Goal: Communication & Community: Answer question/provide support

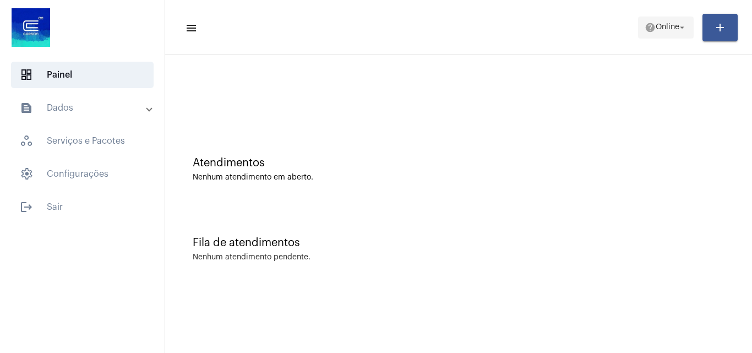
click at [661, 32] on span "help Online arrow_drop_down" at bounding box center [666, 27] width 42 height 20
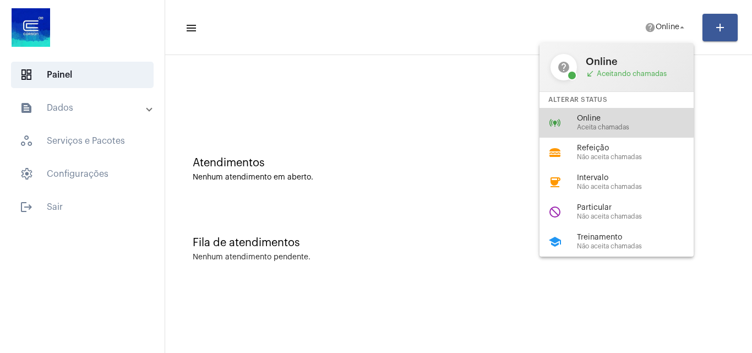
click at [609, 121] on span "Online" at bounding box center [640, 119] width 126 height 8
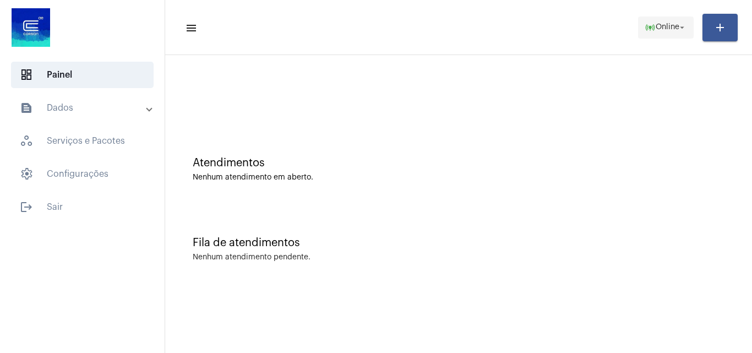
click at [656, 28] on span "Online" at bounding box center [668, 28] width 24 height 8
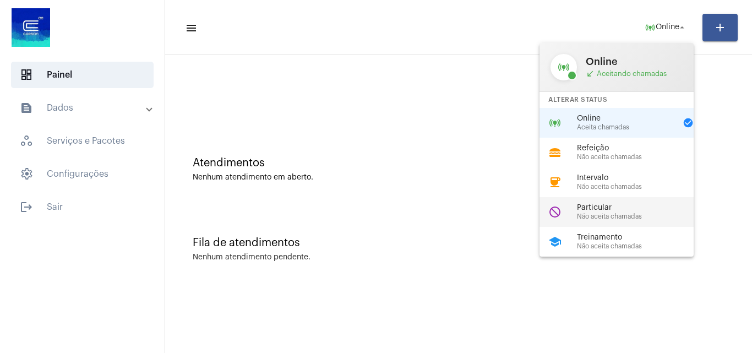
click at [644, 209] on span "Particular" at bounding box center [640, 208] width 126 height 8
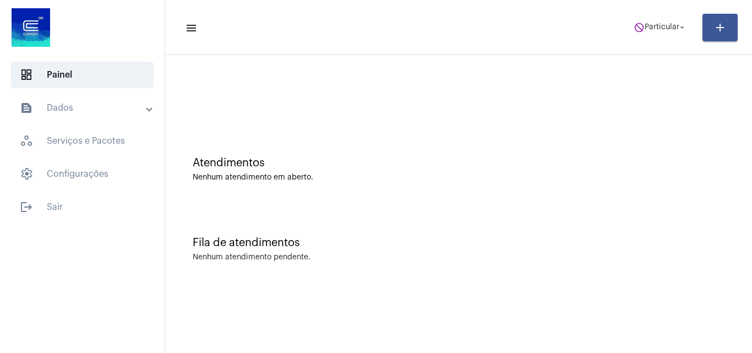
click at [650, 10] on mat-toolbar-row "menu do_not_disturb Particular arrow_drop_down add" at bounding box center [458, 27] width 587 height 35
click at [650, 20] on span "do_not_disturb Particular arrow_drop_down" at bounding box center [660, 27] width 53 height 20
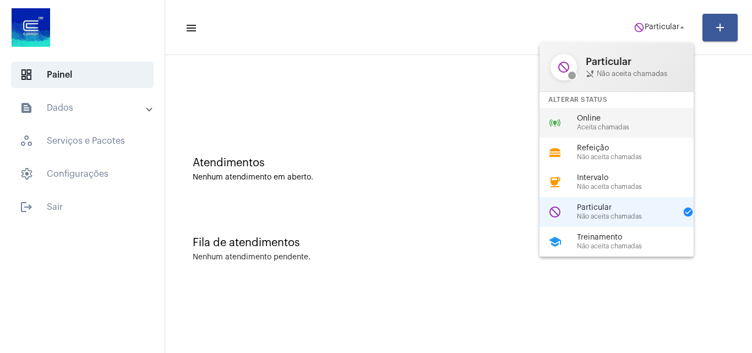
click at [625, 123] on div "Online Aceita chamadas" at bounding box center [640, 123] width 126 height 17
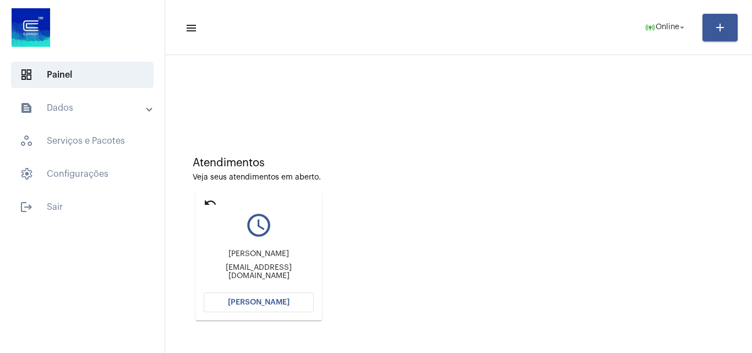
click at [205, 198] on mat-icon "undo" at bounding box center [210, 202] width 13 height 13
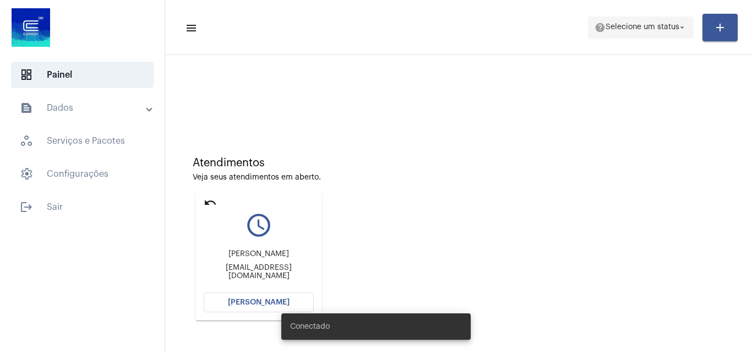
click at [660, 23] on span "help Selecione um status arrow_drop_down" at bounding box center [641, 27] width 93 height 20
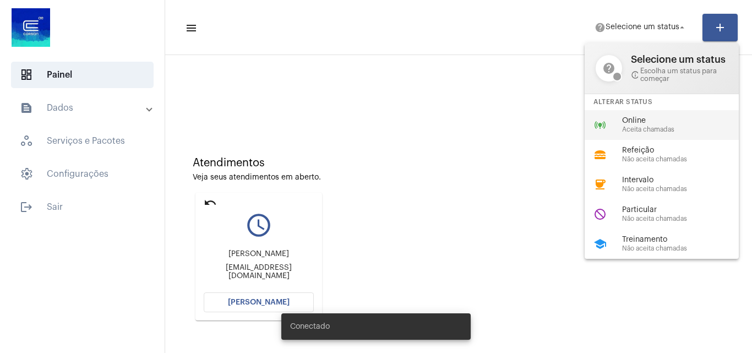
click at [660, 121] on span "Online" at bounding box center [685, 121] width 126 height 8
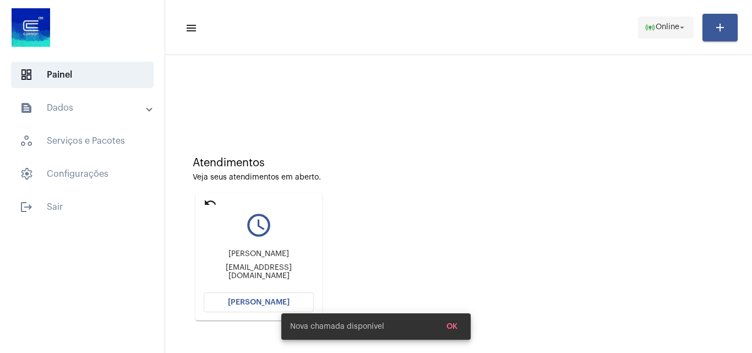
click at [665, 17] on button "online_prediction Online arrow_drop_down" at bounding box center [666, 28] width 56 height 22
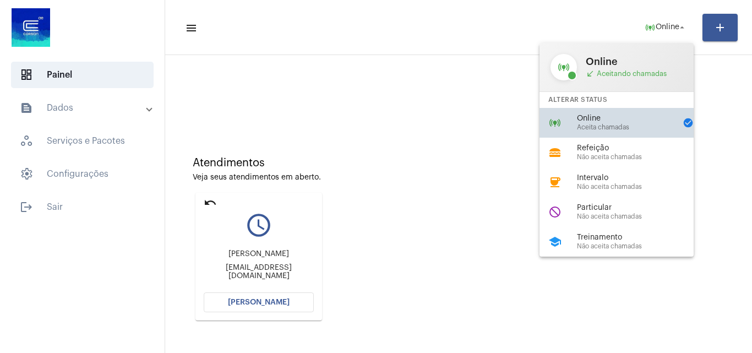
click at [611, 115] on span "Online" at bounding box center [626, 119] width 99 height 8
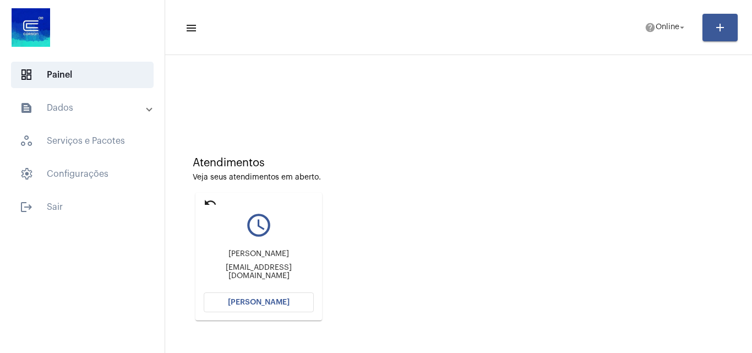
click at [214, 202] on mat-icon "undo" at bounding box center [210, 202] width 13 height 13
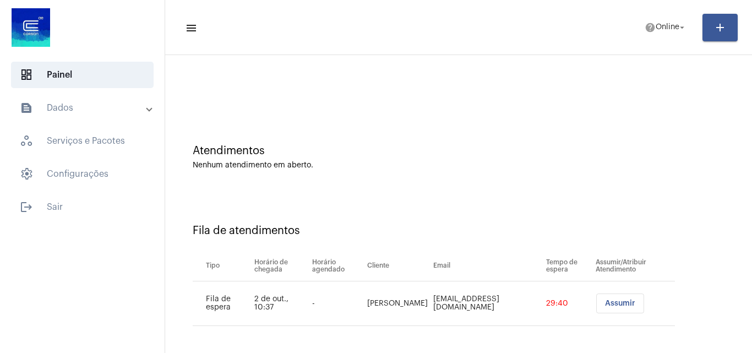
scroll to position [15, 0]
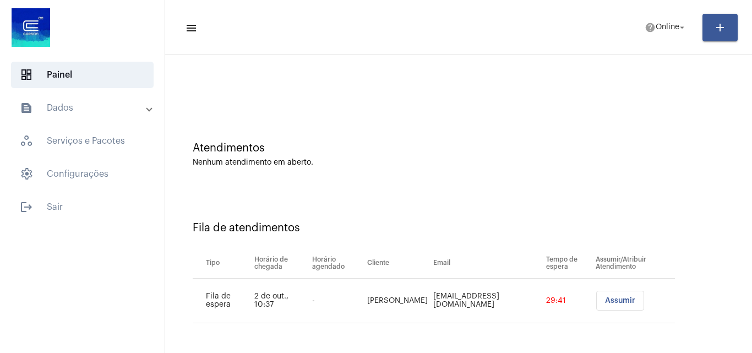
click at [621, 295] on button "Assumir" at bounding box center [620, 301] width 48 height 20
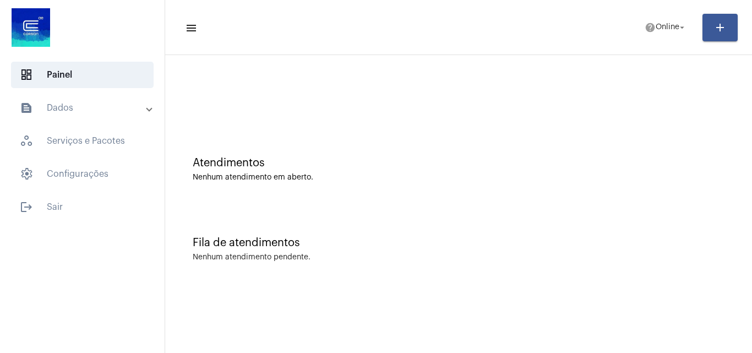
scroll to position [0, 0]
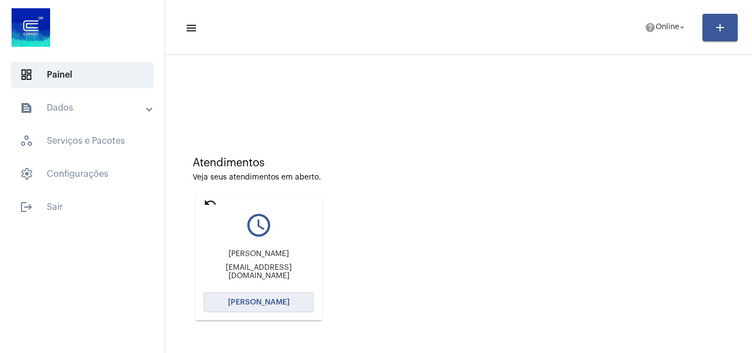
click at [294, 307] on button "[PERSON_NAME]" at bounding box center [259, 302] width 110 height 20
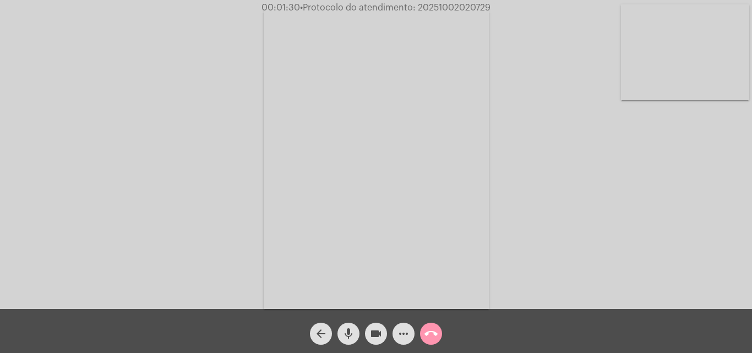
click at [370, 339] on mat-icon "videocam" at bounding box center [375, 333] width 13 height 13
click at [354, 338] on mat-icon "mic" at bounding box center [348, 333] width 13 height 13
click at [359, 330] on button "mic_off" at bounding box center [349, 334] width 22 height 22
click at [376, 331] on mat-icon "videocam_off" at bounding box center [375, 333] width 13 height 13
click at [378, 329] on mat-icon "videocam" at bounding box center [375, 333] width 13 height 13
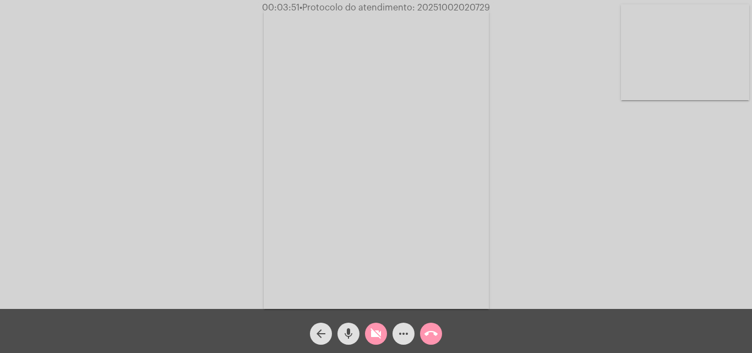
click at [350, 329] on mat-icon "mic" at bounding box center [348, 333] width 13 height 13
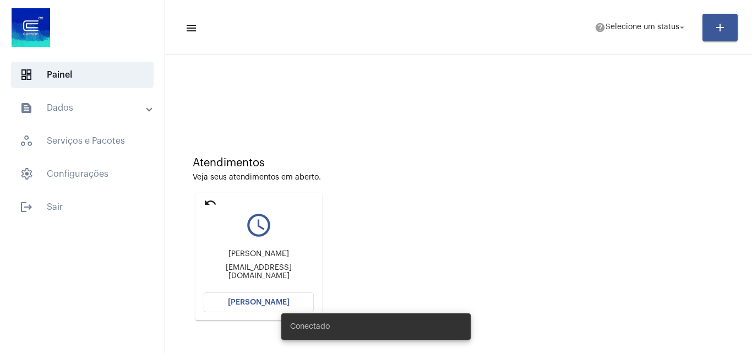
click at [625, 40] on mat-toolbar-row "menu help Selecione um status arrow_drop_down add" at bounding box center [458, 27] width 587 height 35
click at [626, 37] on span "help Selecione um status arrow_drop_down" at bounding box center [641, 27] width 93 height 20
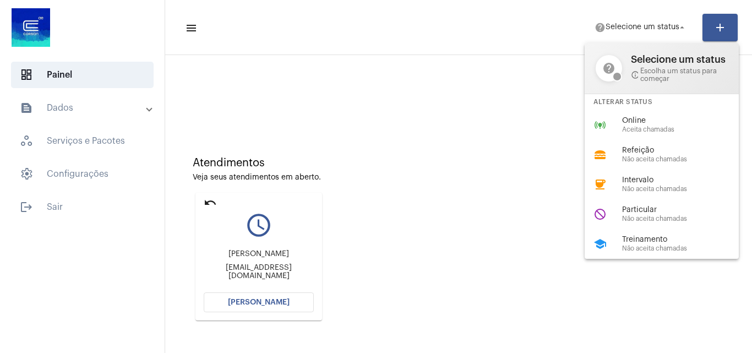
click at [202, 200] on div at bounding box center [376, 176] width 752 height 353
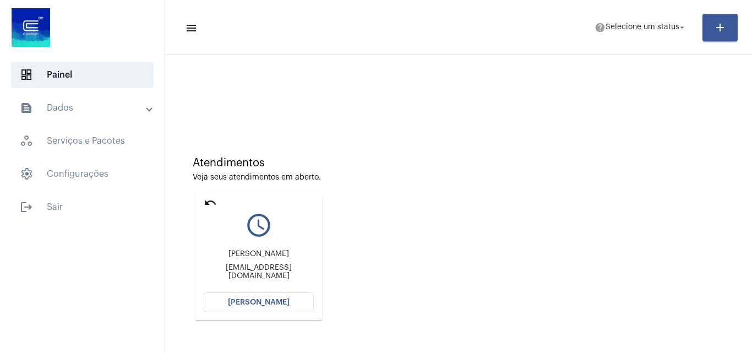
click at [213, 203] on mat-icon "undo" at bounding box center [210, 202] width 13 height 13
click at [649, 29] on span "Selecione um status" at bounding box center [643, 28] width 74 height 8
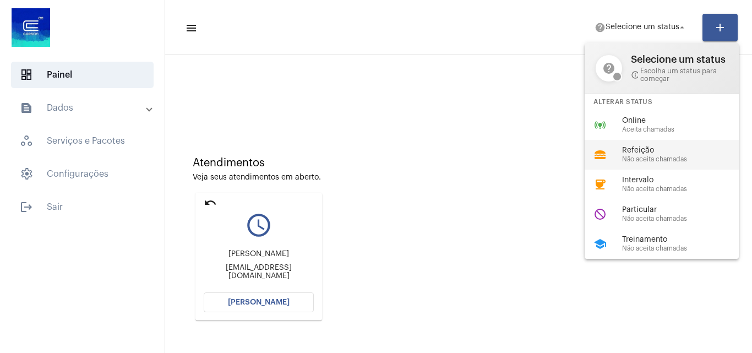
click at [683, 153] on span "Refeição" at bounding box center [685, 150] width 126 height 8
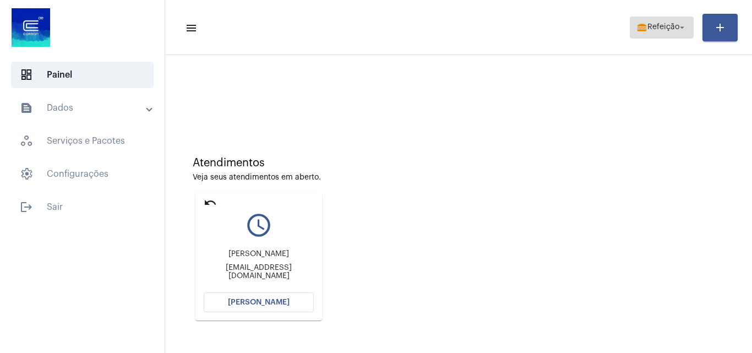
click at [640, 27] on mat-icon "lunch_dining" at bounding box center [642, 27] width 11 height 11
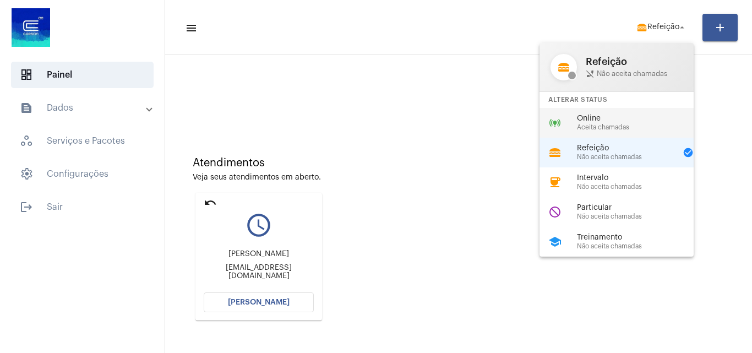
click at [624, 121] on span "Online" at bounding box center [640, 119] width 126 height 8
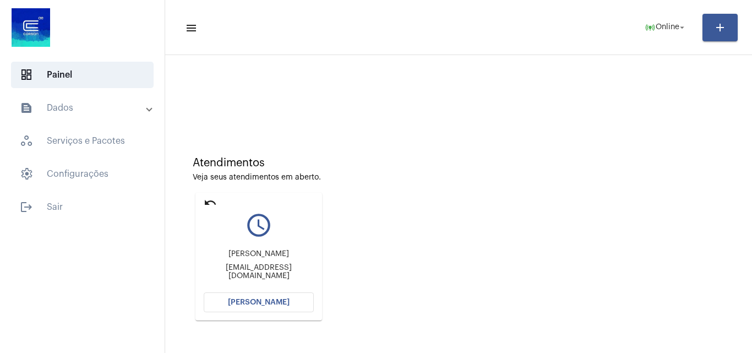
click at [234, 307] on button "[PERSON_NAME]" at bounding box center [259, 302] width 110 height 20
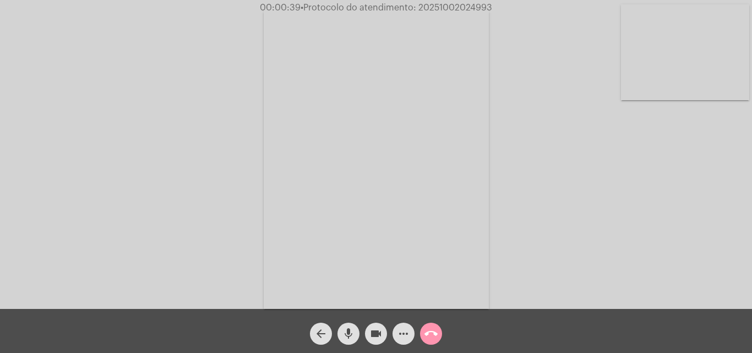
click at [375, 336] on mat-icon "videocam" at bounding box center [375, 333] width 13 height 13
click at [355, 334] on button "mic" at bounding box center [349, 334] width 22 height 22
click at [377, 338] on mat-icon "videocam_off" at bounding box center [375, 333] width 13 height 13
click at [353, 335] on mat-icon "mic_off" at bounding box center [348, 333] width 13 height 13
drag, startPoint x: 377, startPoint y: 335, endPoint x: 355, endPoint y: 336, distance: 22.6
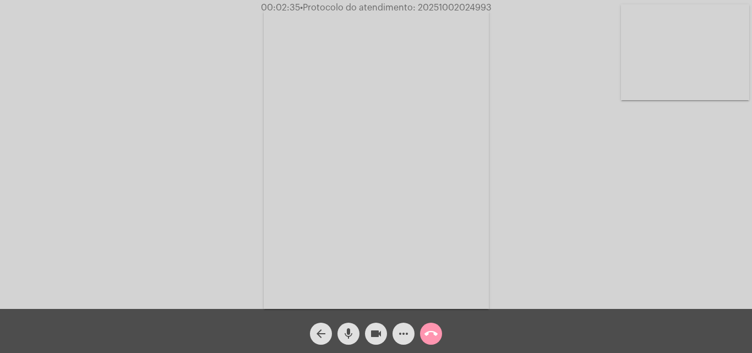
click at [377, 335] on mat-icon "videocam" at bounding box center [375, 333] width 13 height 13
click at [354, 335] on mat-icon "mic" at bounding box center [348, 333] width 13 height 13
click at [353, 331] on mat-icon "mic_off" at bounding box center [348, 333] width 13 height 13
click at [374, 333] on mat-icon "videocam_off" at bounding box center [375, 333] width 13 height 13
click at [384, 340] on button "videocam" at bounding box center [376, 334] width 22 height 22
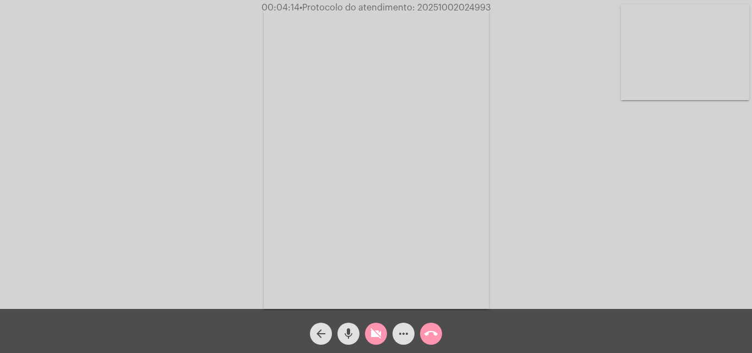
click at [336, 340] on div "mic" at bounding box center [349, 331] width 28 height 28
click at [369, 331] on button "videocam_off" at bounding box center [376, 334] width 22 height 22
click at [357, 331] on button "mic_off" at bounding box center [349, 334] width 22 height 22
click at [377, 341] on span "videocam" at bounding box center [375, 334] width 13 height 22
click at [351, 334] on mat-icon "mic" at bounding box center [348, 333] width 13 height 13
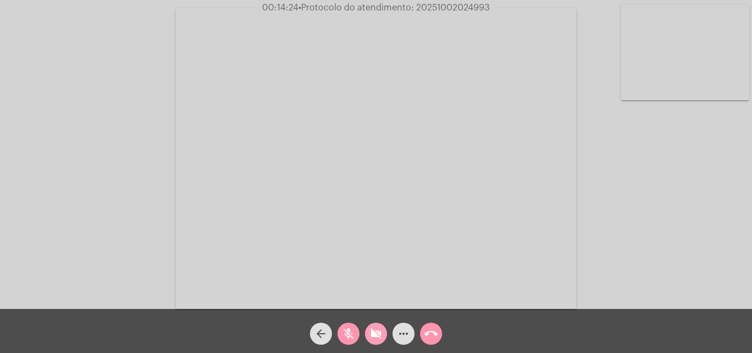
click at [379, 327] on span "videocam_off" at bounding box center [375, 334] width 13 height 22
click at [355, 328] on mat-icon "mic_off" at bounding box center [348, 333] width 13 height 13
click at [402, 334] on mat-icon "more_horiz" at bounding box center [403, 333] width 13 height 13
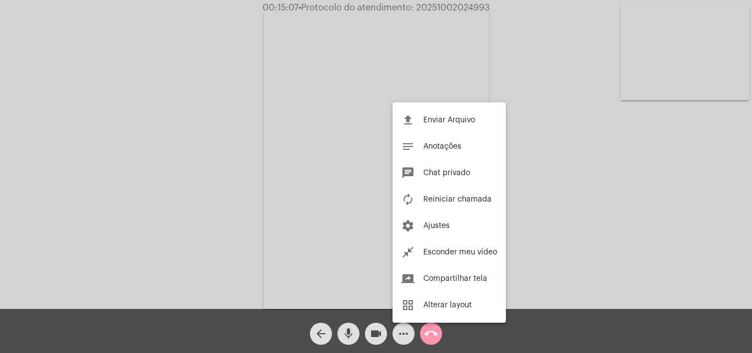
click at [677, 167] on div at bounding box center [376, 176] width 752 height 353
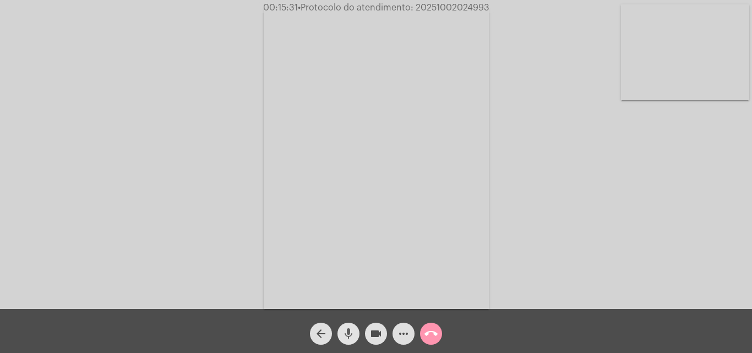
click at [357, 329] on button "mic" at bounding box center [349, 334] width 22 height 22
click at [372, 331] on mat-icon "videocam" at bounding box center [375, 333] width 13 height 13
click at [379, 330] on mat-icon "videocam_off" at bounding box center [375, 333] width 13 height 13
click at [355, 333] on button "mic_off" at bounding box center [349, 334] width 22 height 22
click at [404, 332] on mat-icon "more_horiz" at bounding box center [403, 333] width 13 height 13
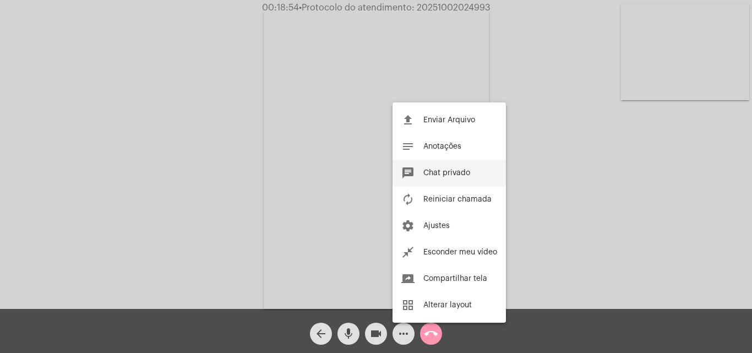
click at [460, 175] on span "Chat privado" at bounding box center [446, 173] width 47 height 8
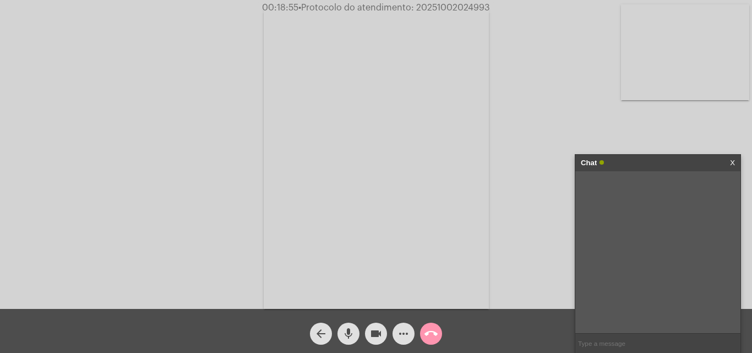
click at [649, 339] on input "text" at bounding box center [657, 343] width 165 height 19
type input "Oi!"
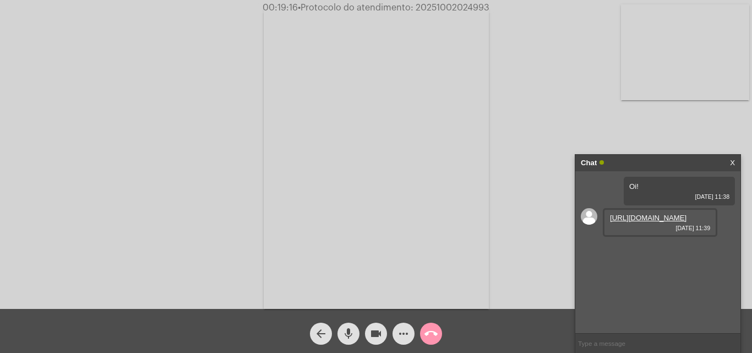
click at [635, 222] on link "[URL][DOMAIN_NAME]" at bounding box center [648, 218] width 77 height 8
click at [640, 348] on input "text" at bounding box center [657, 343] width 165 height 19
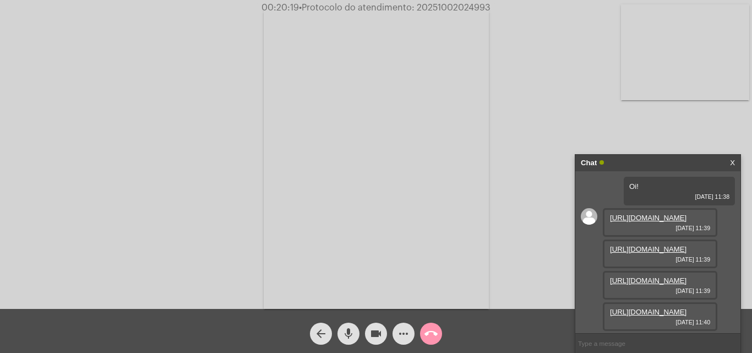
scroll to position [55, 0]
click at [611, 245] on link "[URL][DOMAIN_NAME]" at bounding box center [648, 249] width 77 height 8
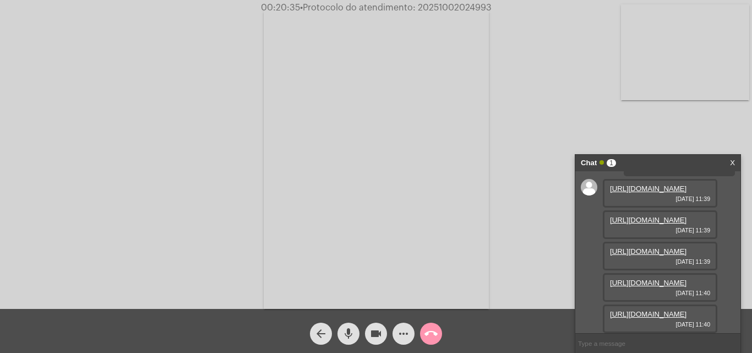
click at [657, 224] on link "[URL][DOMAIN_NAME]" at bounding box center [648, 220] width 77 height 8
click at [635, 224] on link "[URL][DOMAIN_NAME]" at bounding box center [648, 220] width 77 height 8
click at [380, 330] on mat-icon "videocam" at bounding box center [375, 333] width 13 height 13
click at [354, 334] on mat-icon "mic" at bounding box center [348, 333] width 13 height 13
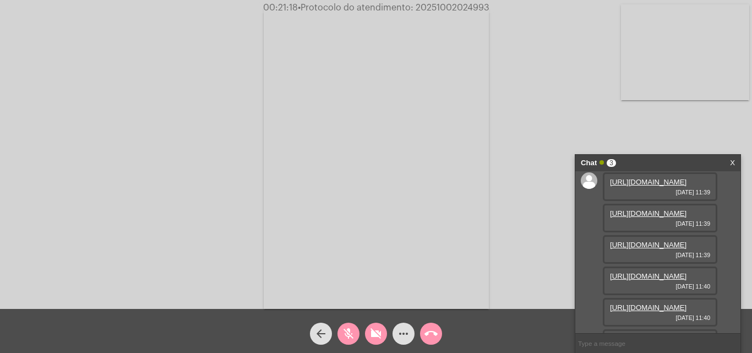
scroll to position [55, 0]
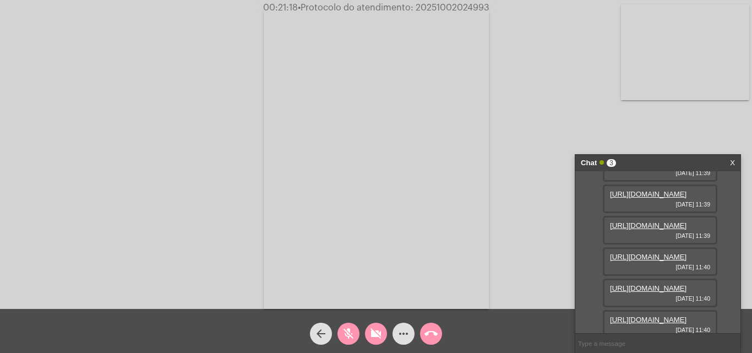
click at [648, 230] on link "[URL][DOMAIN_NAME]" at bounding box center [648, 225] width 77 height 8
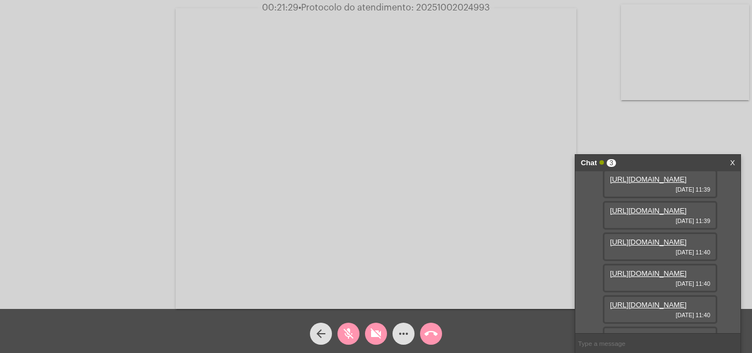
click at [638, 215] on link "[URL][DOMAIN_NAME]" at bounding box center [648, 210] width 77 height 8
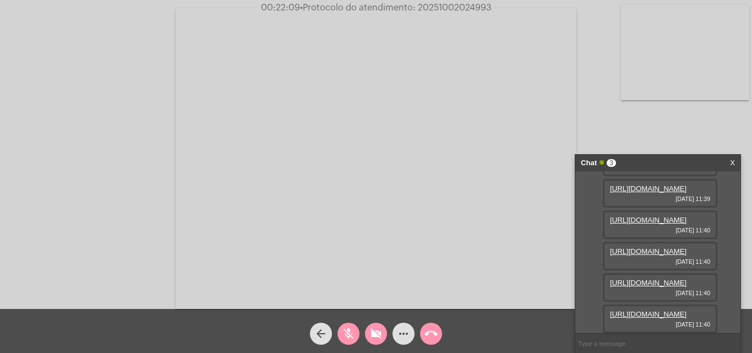
scroll to position [210, 0]
click at [655, 216] on link "[URL][DOMAIN_NAME]" at bounding box center [648, 220] width 77 height 8
click at [644, 310] on link "[URL][DOMAIN_NAME]" at bounding box center [648, 314] width 77 height 8
click at [651, 279] on link "[URL][DOMAIN_NAME]" at bounding box center [648, 283] width 77 height 8
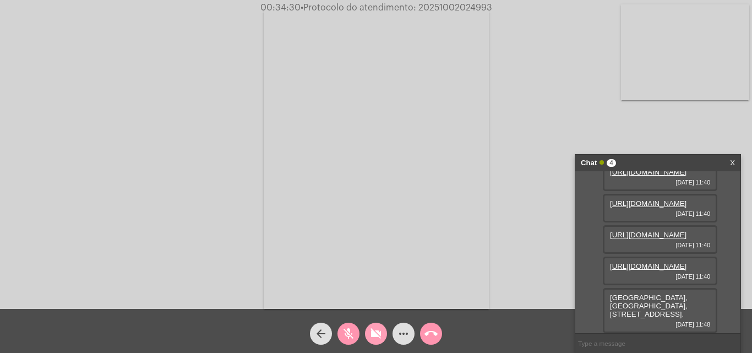
click at [367, 332] on button "videocam_off" at bounding box center [376, 334] width 22 height 22
click at [347, 329] on mat-icon "mic_off" at bounding box center [348, 333] width 13 height 13
click at [369, 341] on span "videocam" at bounding box center [375, 334] width 13 height 22
click at [351, 336] on mat-icon "mic" at bounding box center [348, 333] width 13 height 13
click at [379, 329] on mat-icon "videocam_off" at bounding box center [375, 333] width 13 height 13
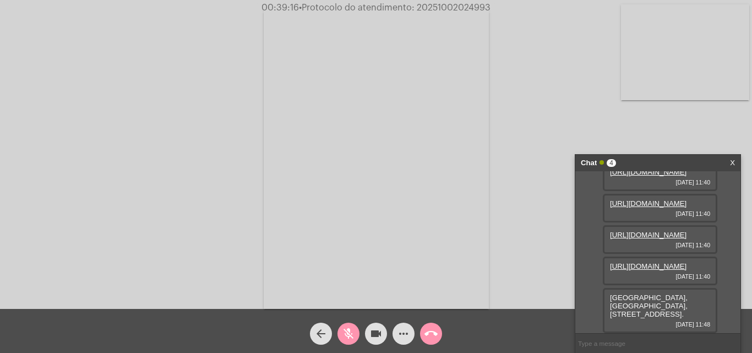
click at [356, 331] on button "mic_off" at bounding box center [349, 334] width 22 height 22
click at [404, 335] on mat-icon "more_horiz" at bounding box center [403, 333] width 13 height 13
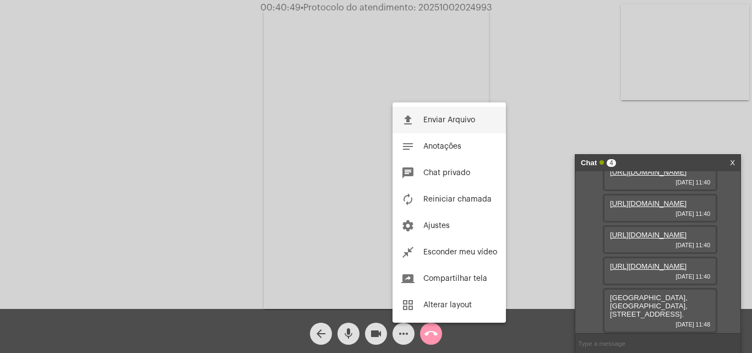
click at [431, 111] on button "file_upload Enviar Arquivo" at bounding box center [449, 120] width 113 height 26
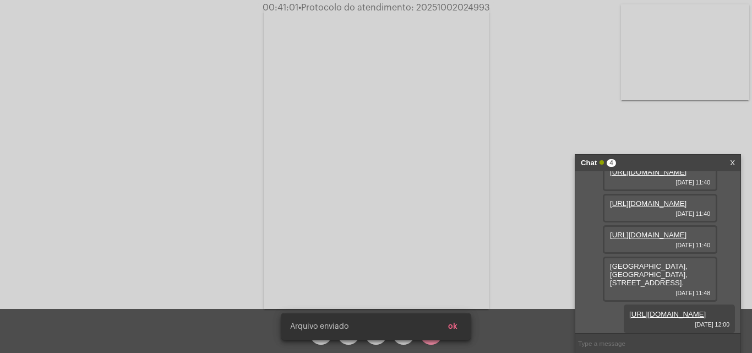
scroll to position [369, 0]
click at [635, 335] on input "text" at bounding box center [657, 343] width 165 height 19
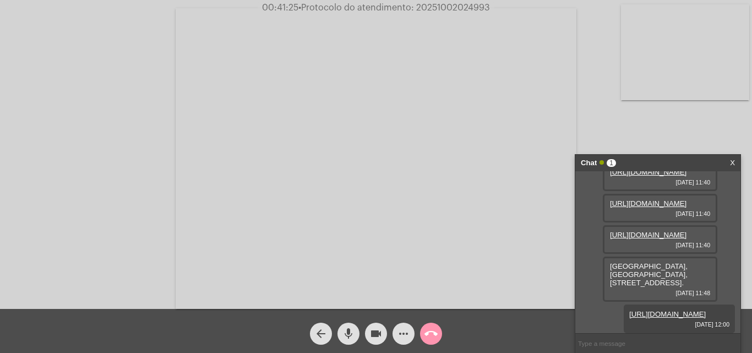
click at [632, 346] on input "text" at bounding box center [657, 343] width 165 height 19
click at [607, 340] on input "text" at bounding box center [657, 343] width 165 height 19
drag, startPoint x: 416, startPoint y: 10, endPoint x: 494, endPoint y: 8, distance: 77.7
click at [494, 8] on span "00:41:36 • Protocolo do atendimento: 20251002024993" at bounding box center [376, 7] width 238 height 11
copy span "20251002024993"
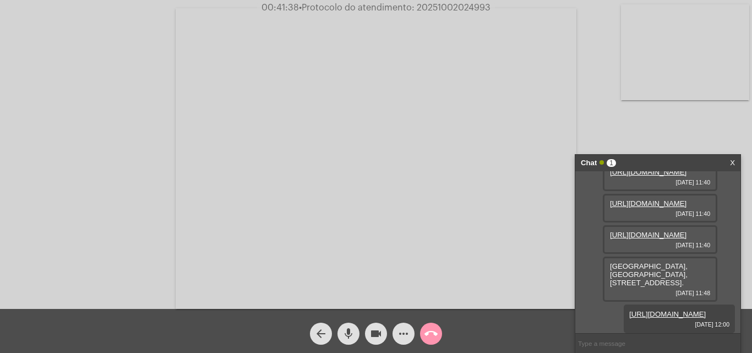
click at [612, 341] on input "text" at bounding box center [657, 343] width 165 height 19
paste input "20251002024993"
type input "20251002024993"
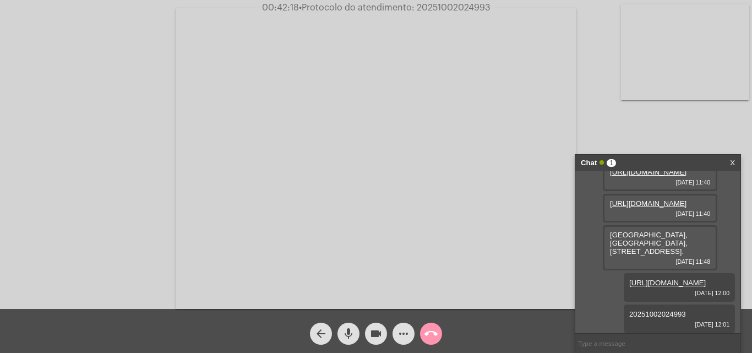
scroll to position [401, 0]
click at [423, 331] on button "call_end" at bounding box center [431, 334] width 22 height 22
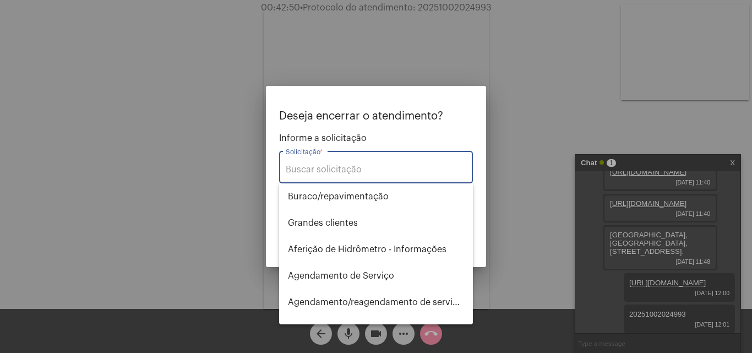
click at [387, 166] on input "Solicitação *" at bounding box center [376, 170] width 181 height 10
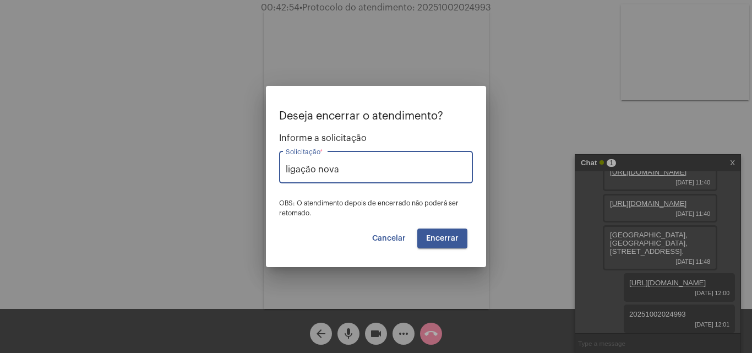
click at [379, 166] on input "ligação nova" at bounding box center [376, 170] width 181 height 10
click at [351, 170] on input "ligação nova" at bounding box center [376, 170] width 181 height 10
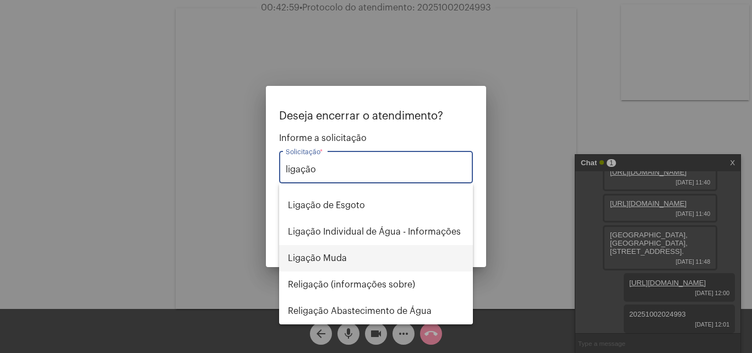
scroll to position [0, 0]
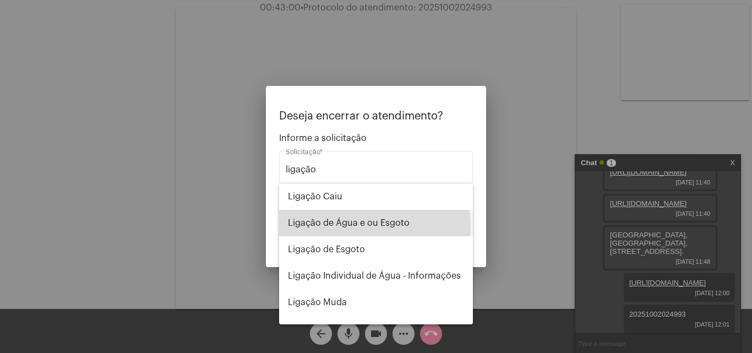
click at [374, 225] on span "Ligação de Água e ou Esgoto" at bounding box center [376, 223] width 176 height 26
type input "Ligação de Água e ou Esgoto"
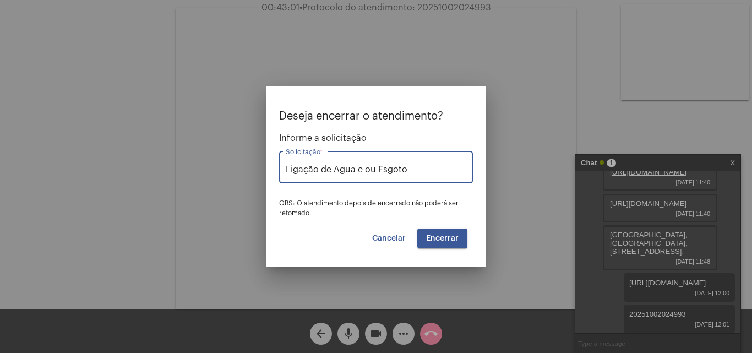
click at [434, 229] on button "Encerrar" at bounding box center [442, 239] width 50 height 20
